Goal: Use online tool/utility: Utilize a website feature to perform a specific function

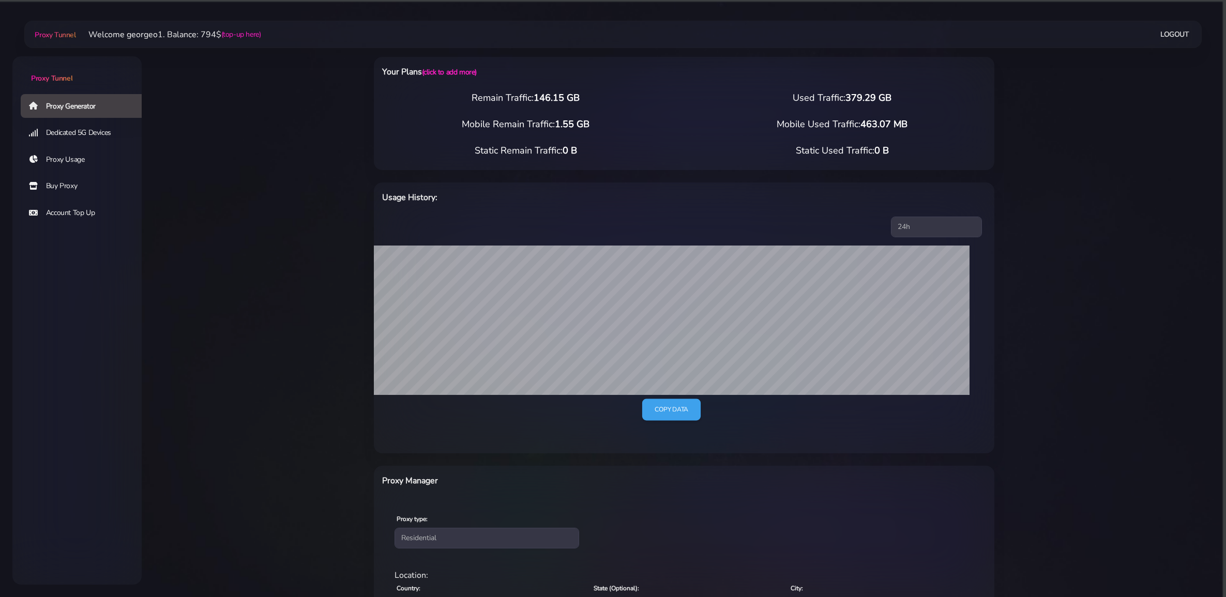
click at [668, 408] on link "Copy data" at bounding box center [671, 410] width 59 height 22
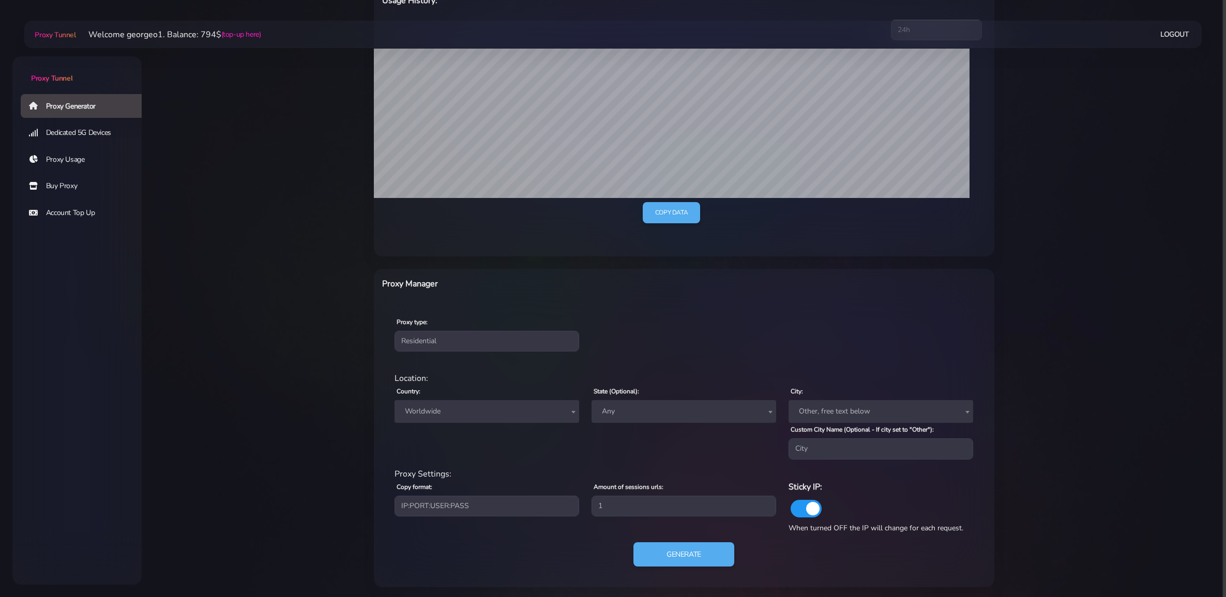
scroll to position [200, 0]
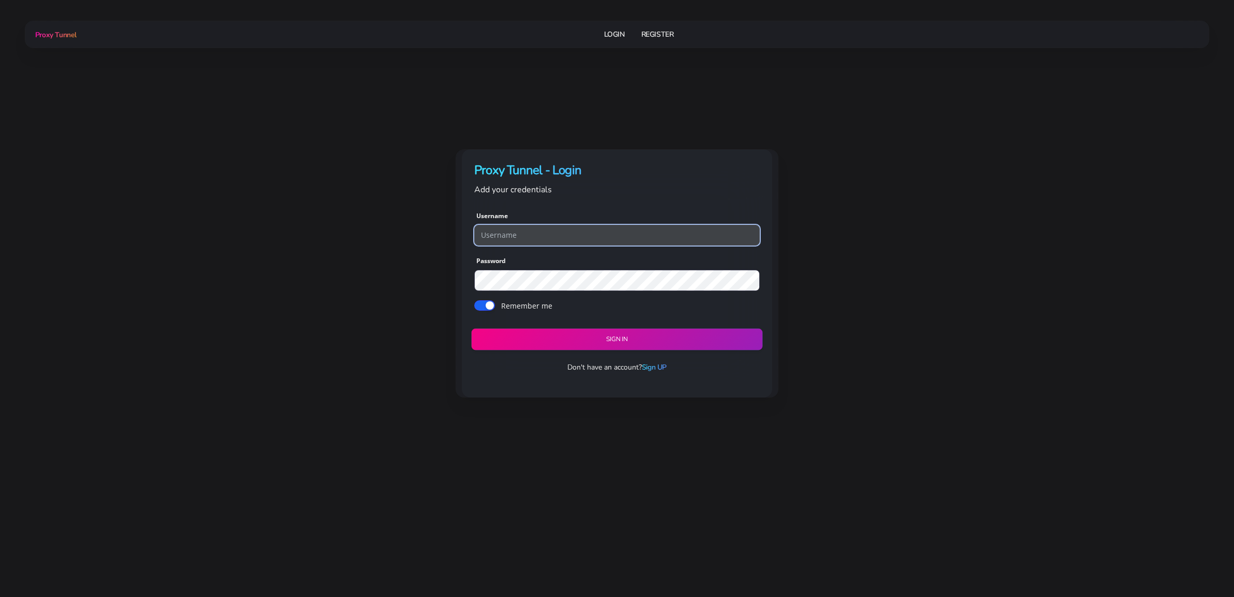
type input "georgeo1"
click at [610, 338] on button "Sign in" at bounding box center [616, 339] width 291 height 22
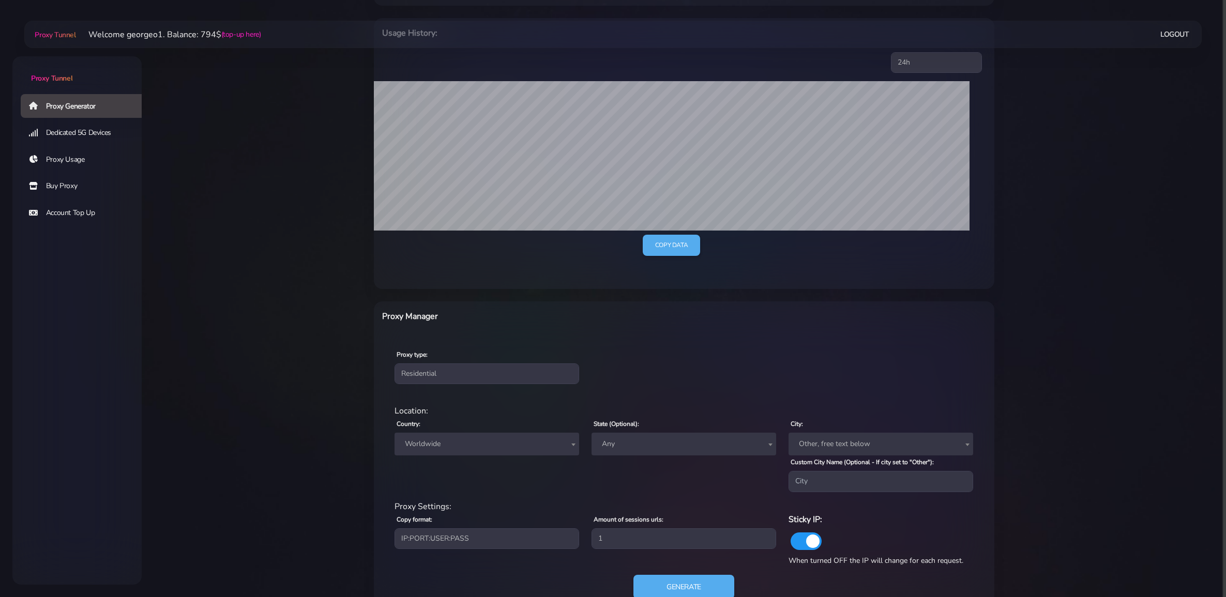
scroll to position [200, 0]
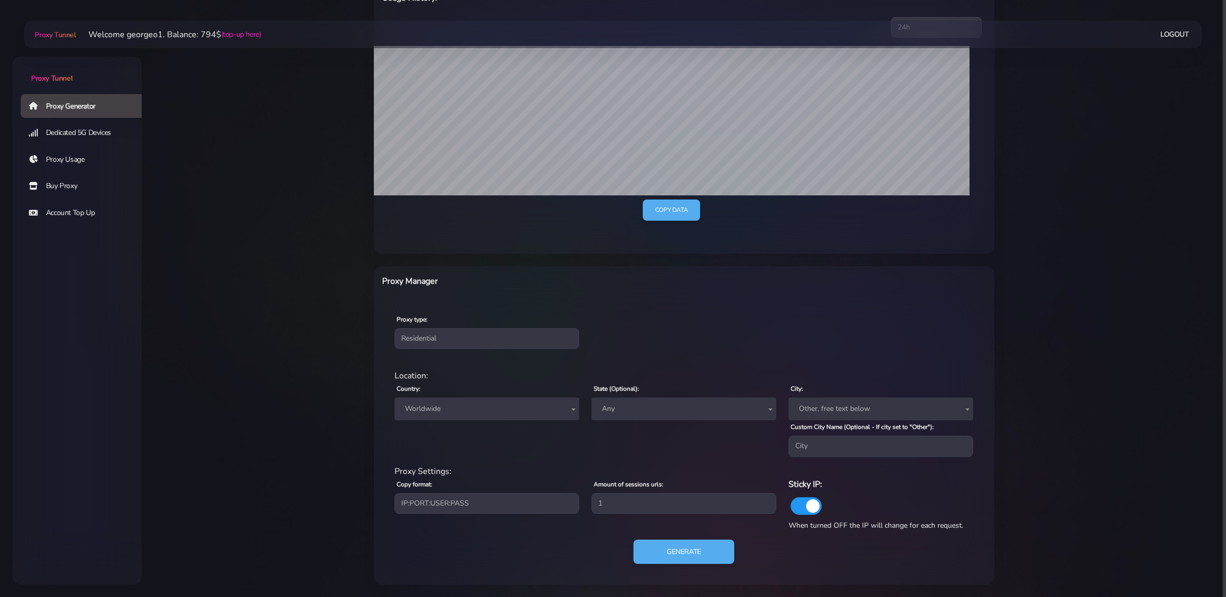
click at [478, 405] on span "Worldwide" at bounding box center [487, 409] width 172 height 14
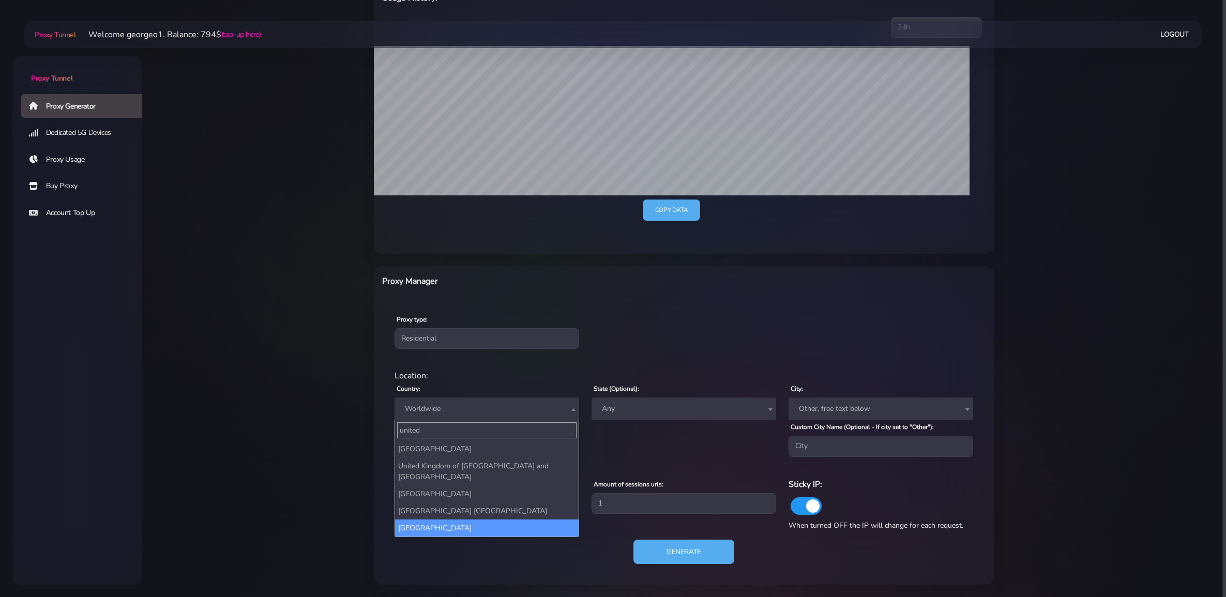
type input "united"
select select "US"
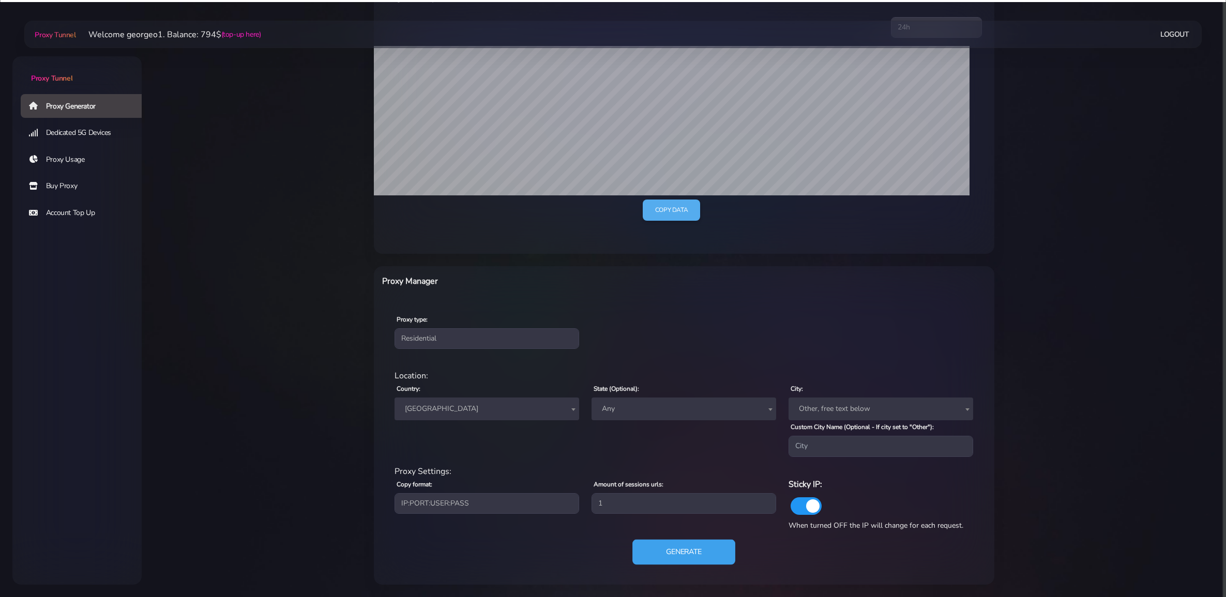
click at [689, 556] on button "Generate" at bounding box center [683, 551] width 103 height 25
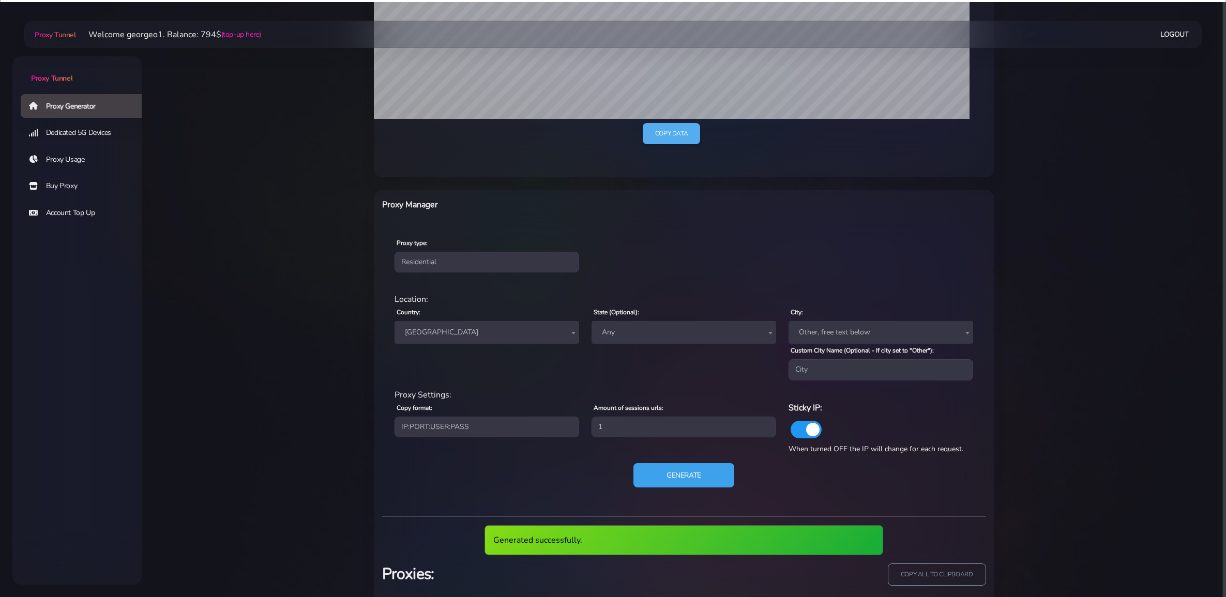
scroll to position [341, 0]
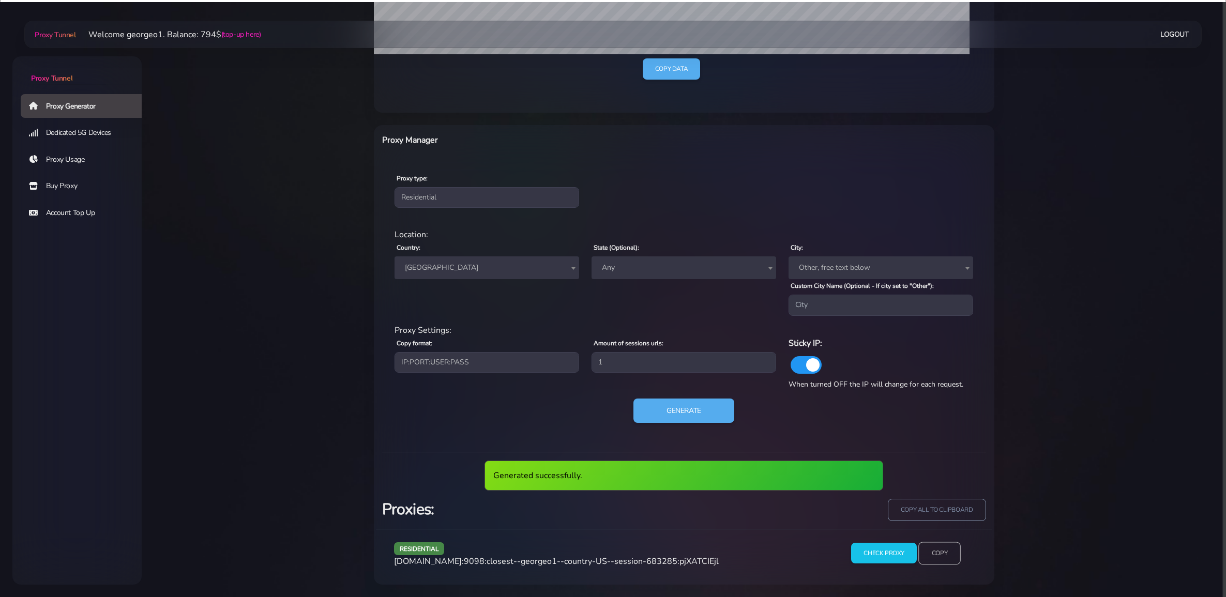
click at [945, 555] on input "Copy" at bounding box center [939, 553] width 42 height 23
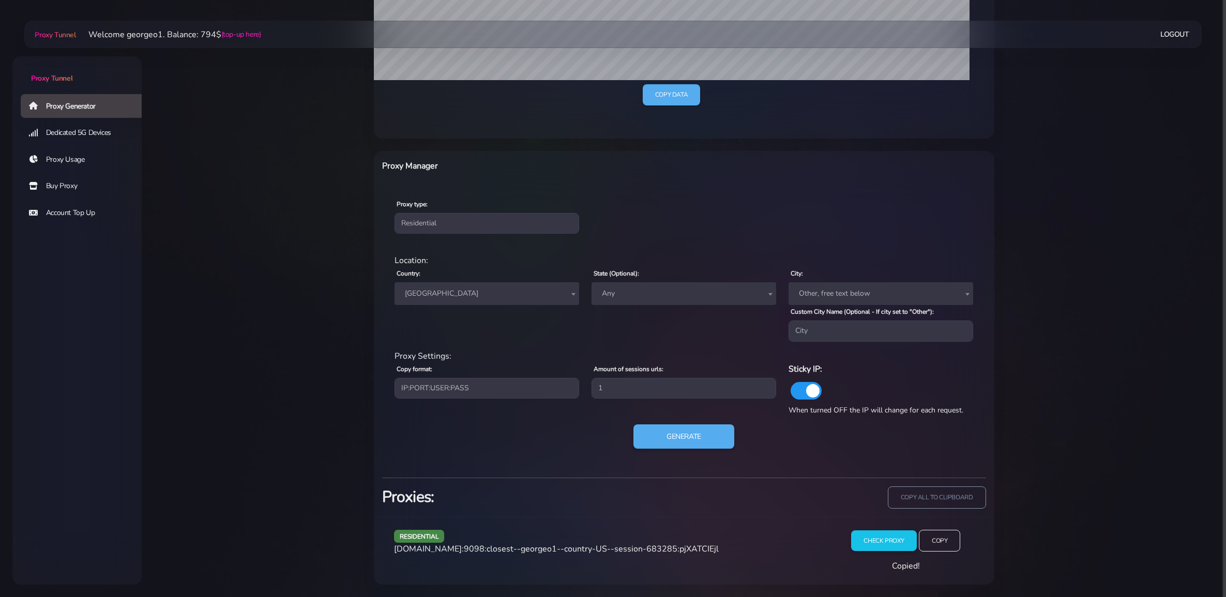
scroll to position [303, 0]
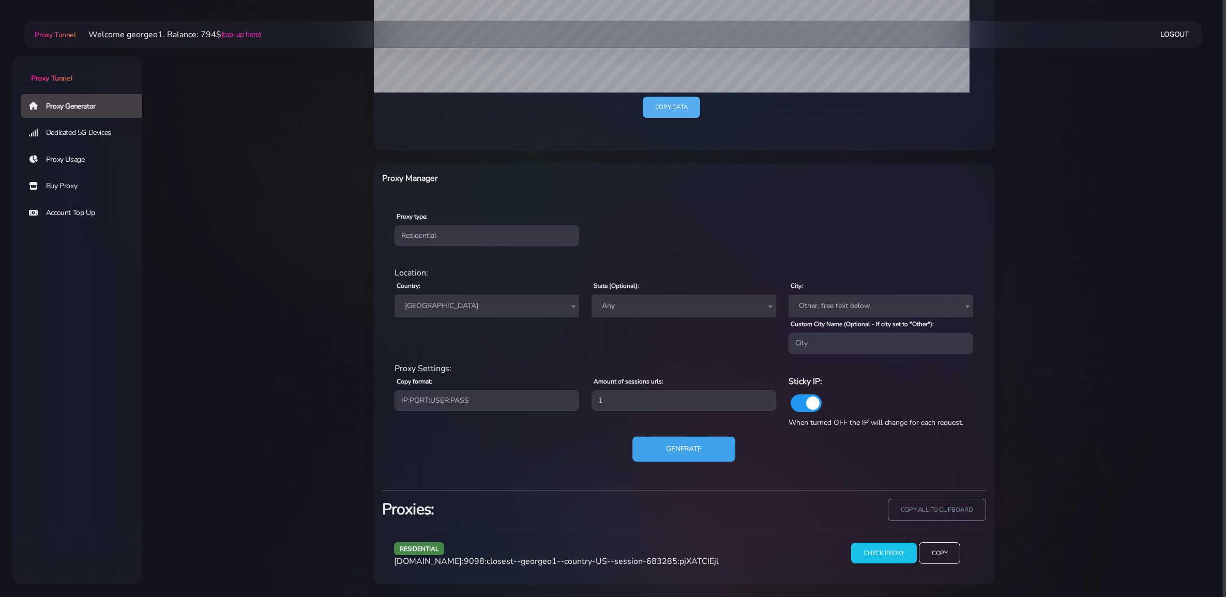
click at [674, 445] on button "Generate" at bounding box center [683, 448] width 103 height 25
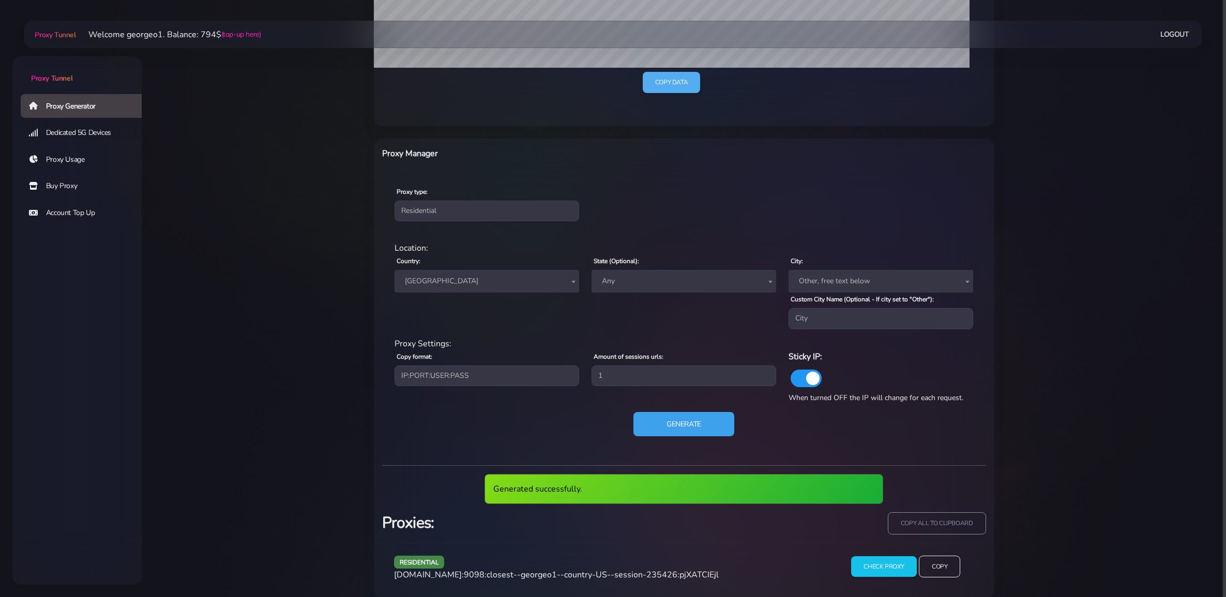
scroll to position [341, 0]
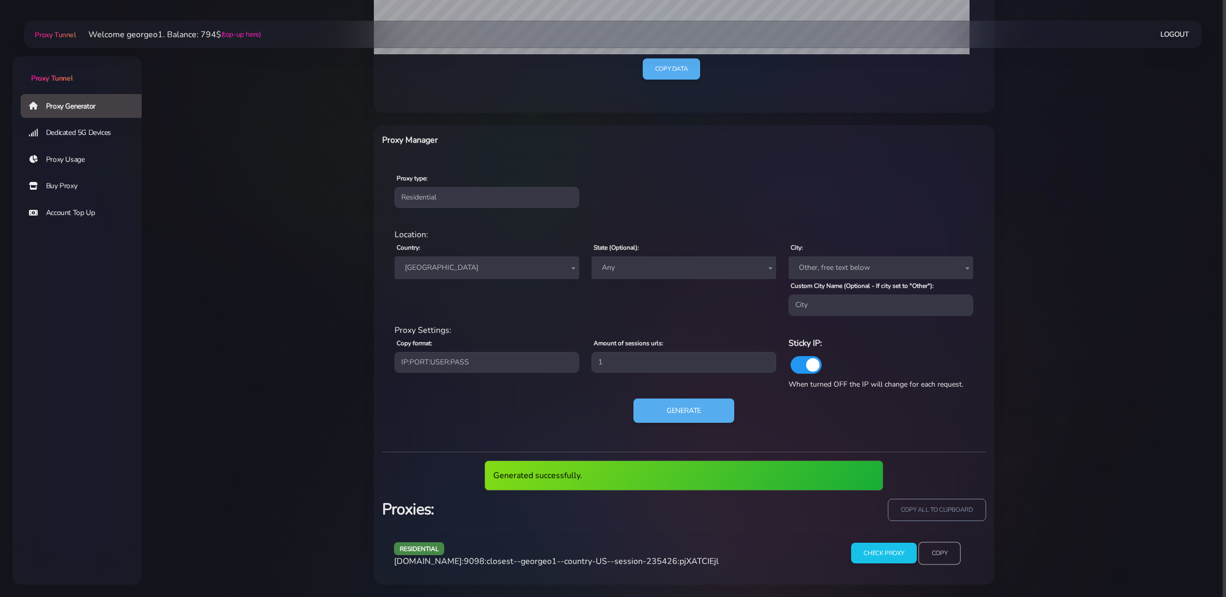
click at [943, 552] on input "Copy" at bounding box center [939, 553] width 42 height 23
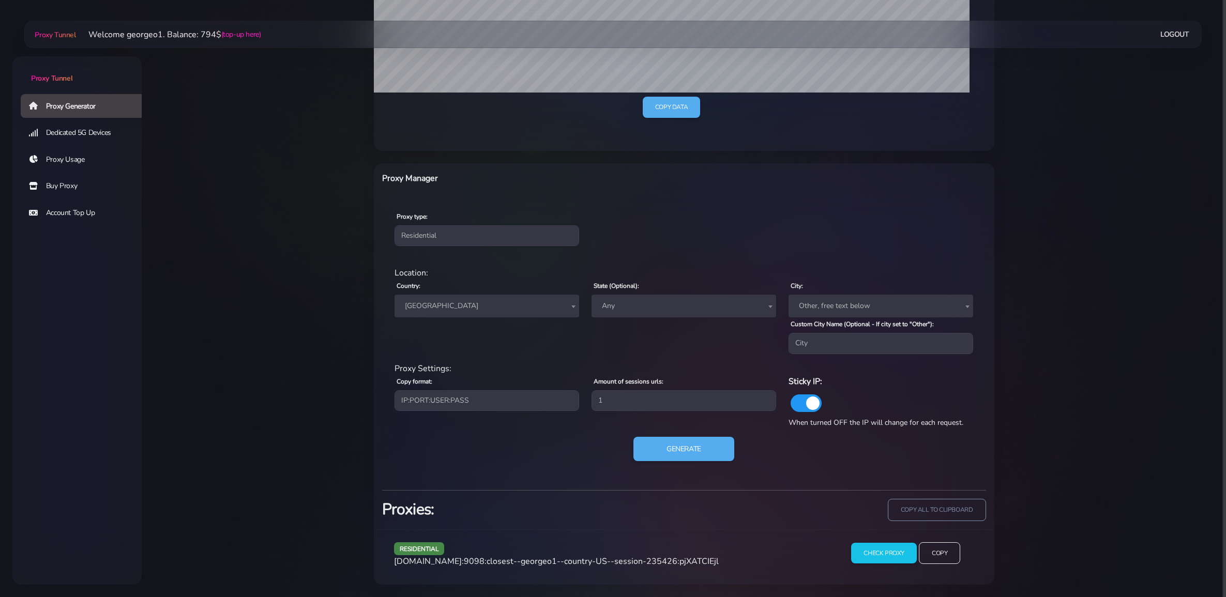
scroll to position [303, 0]
